Goal: Transaction & Acquisition: Download file/media

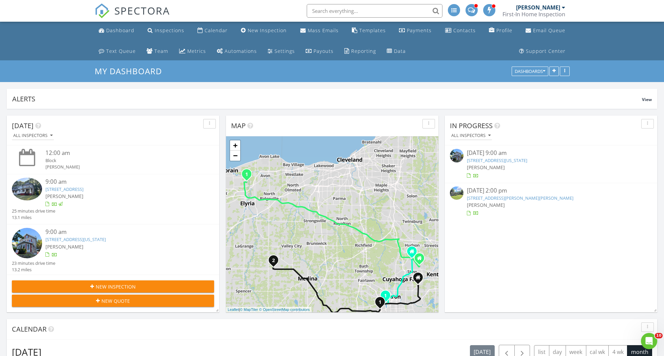
scroll to position [838, 664]
click at [397, 52] on div "Data" at bounding box center [400, 51] width 12 height 6
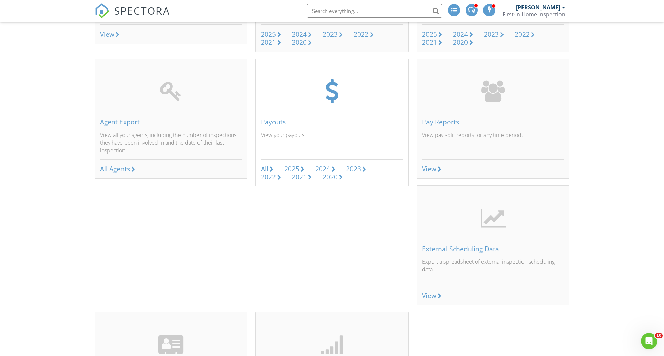
scroll to position [305, 0]
click at [105, 168] on div "All Agents" at bounding box center [115, 168] width 30 height 9
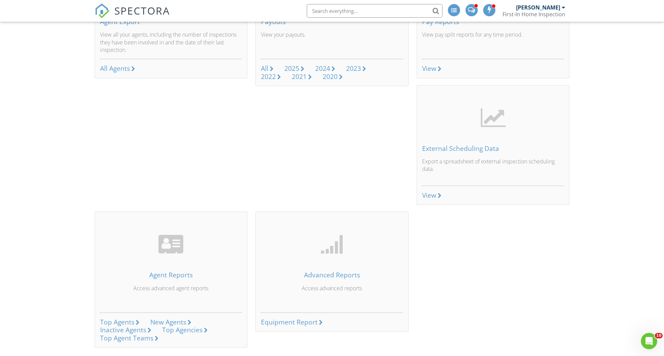
scroll to position [431, 0]
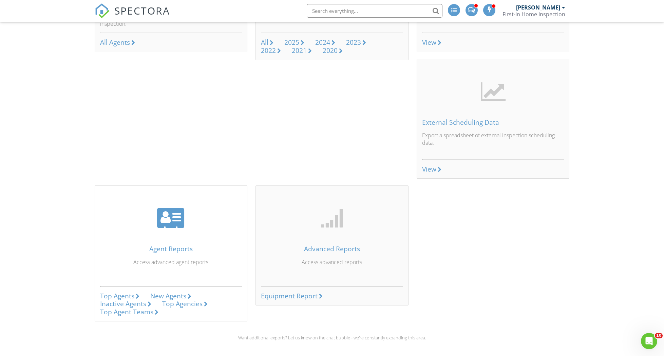
click at [126, 294] on div "Top Agents" at bounding box center [117, 295] width 34 height 9
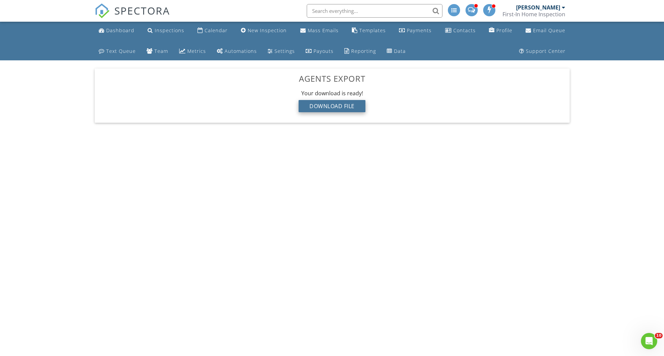
click at [343, 105] on div "Download File" at bounding box center [331, 106] width 67 height 12
click at [355, 188] on body "SPECTORA Ron Fast First-In Home Inspection Role: Inspector Dashboard New Inspec…" at bounding box center [332, 175] width 664 height 351
click at [360, 53] on div "Reporting" at bounding box center [363, 51] width 25 height 6
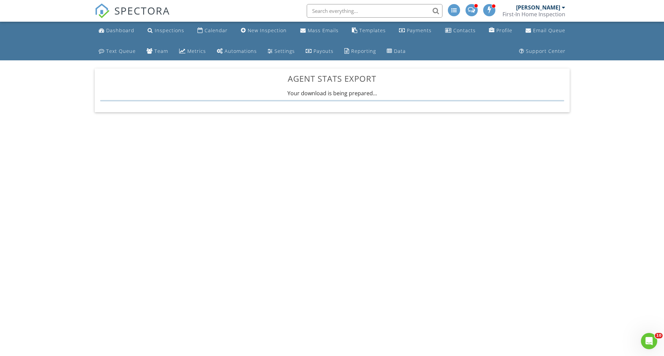
drag, startPoint x: 138, startPoint y: 9, endPoint x: 138, endPoint y: 17, distance: 7.1
click at [138, 17] on span "SPECTORA" at bounding box center [142, 10] width 56 height 14
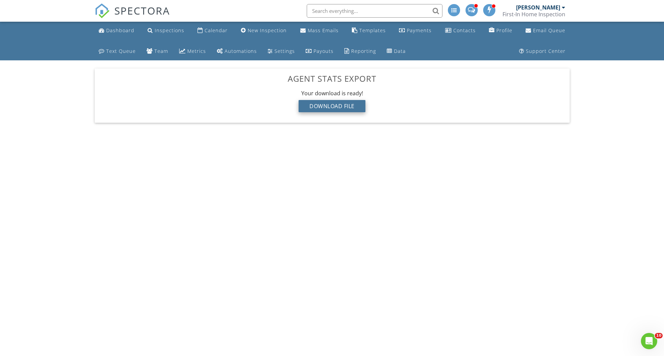
click at [350, 106] on div "Download File" at bounding box center [331, 106] width 67 height 12
